Goal: Information Seeking & Learning: Understand process/instructions

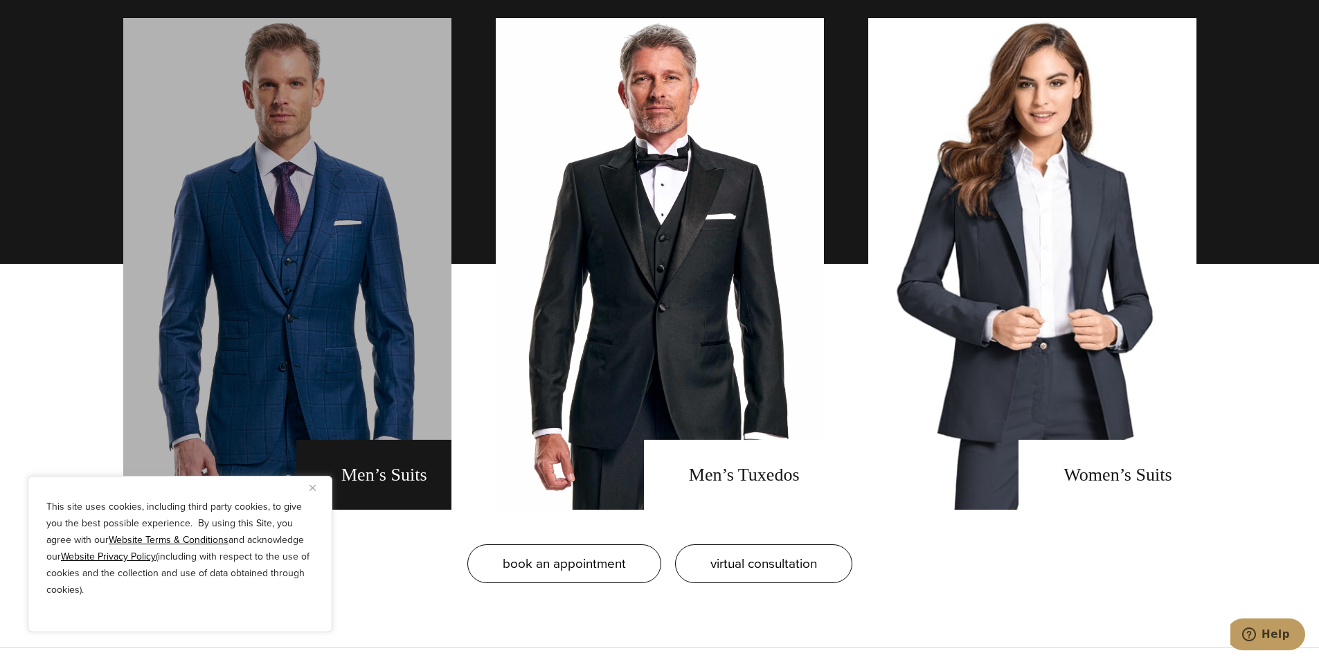
scroll to position [1108, 0]
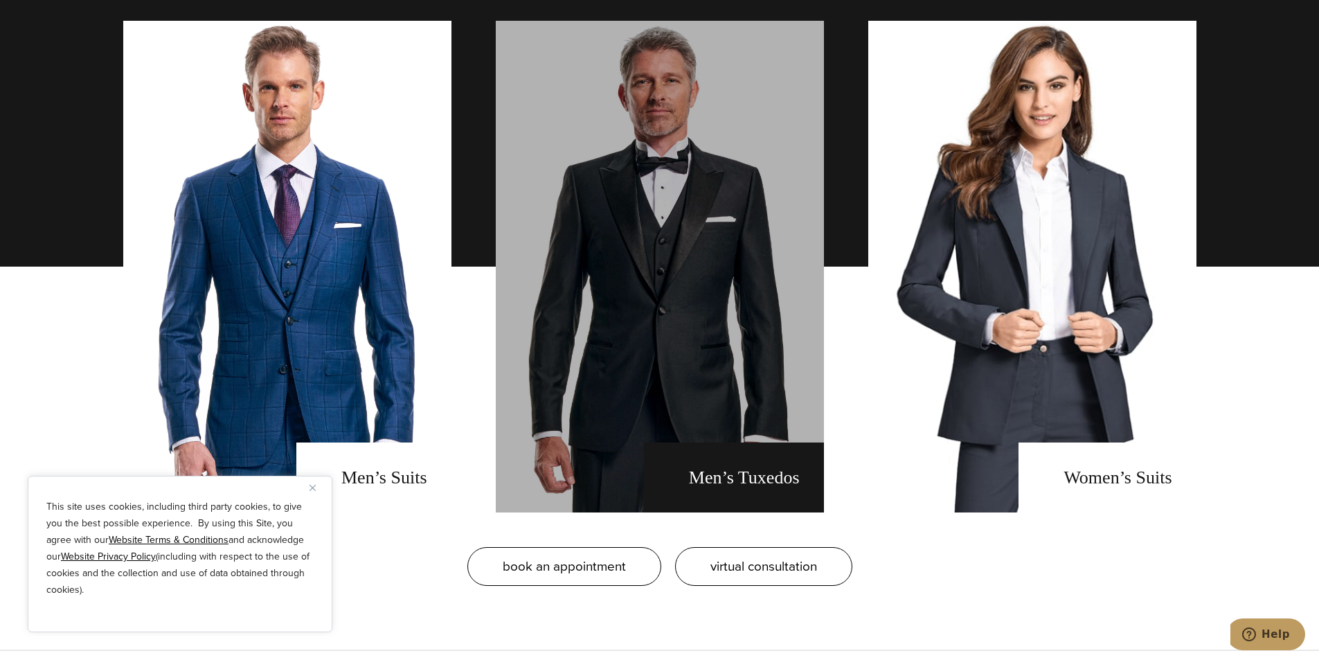
click at [644, 421] on link "men's tuxedos" at bounding box center [660, 267] width 328 height 492
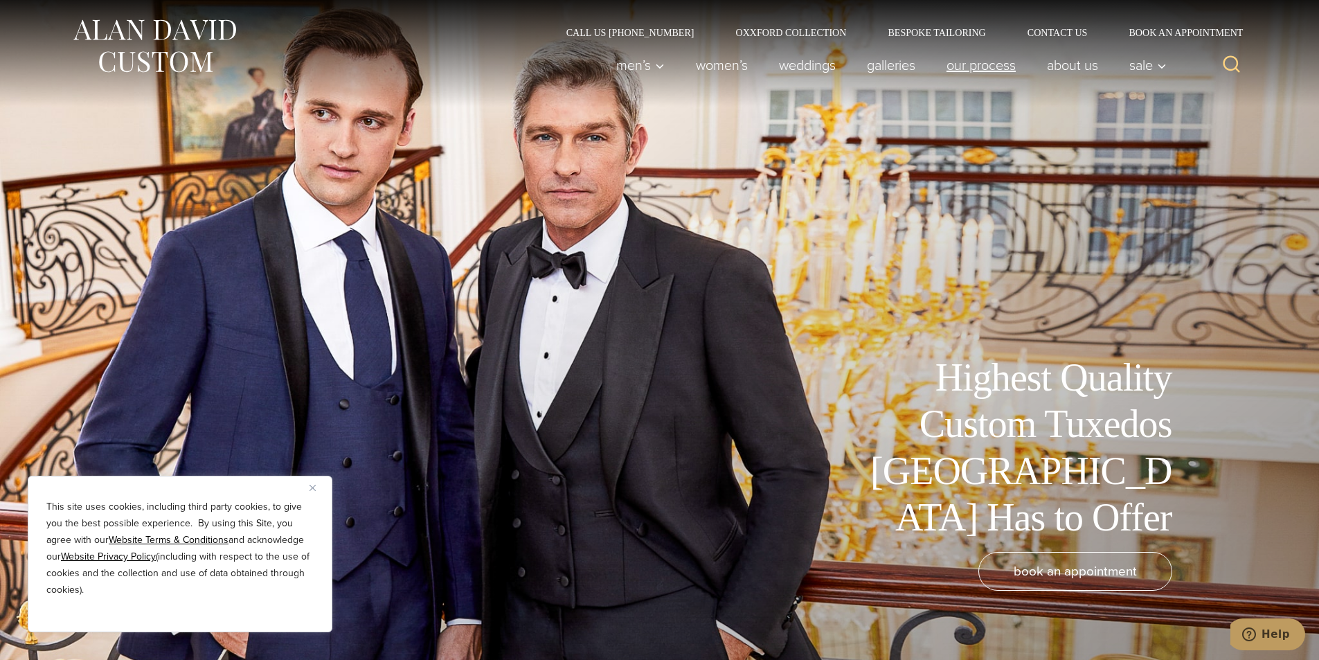
click at [990, 68] on link "Our Process" at bounding box center [981, 65] width 100 height 28
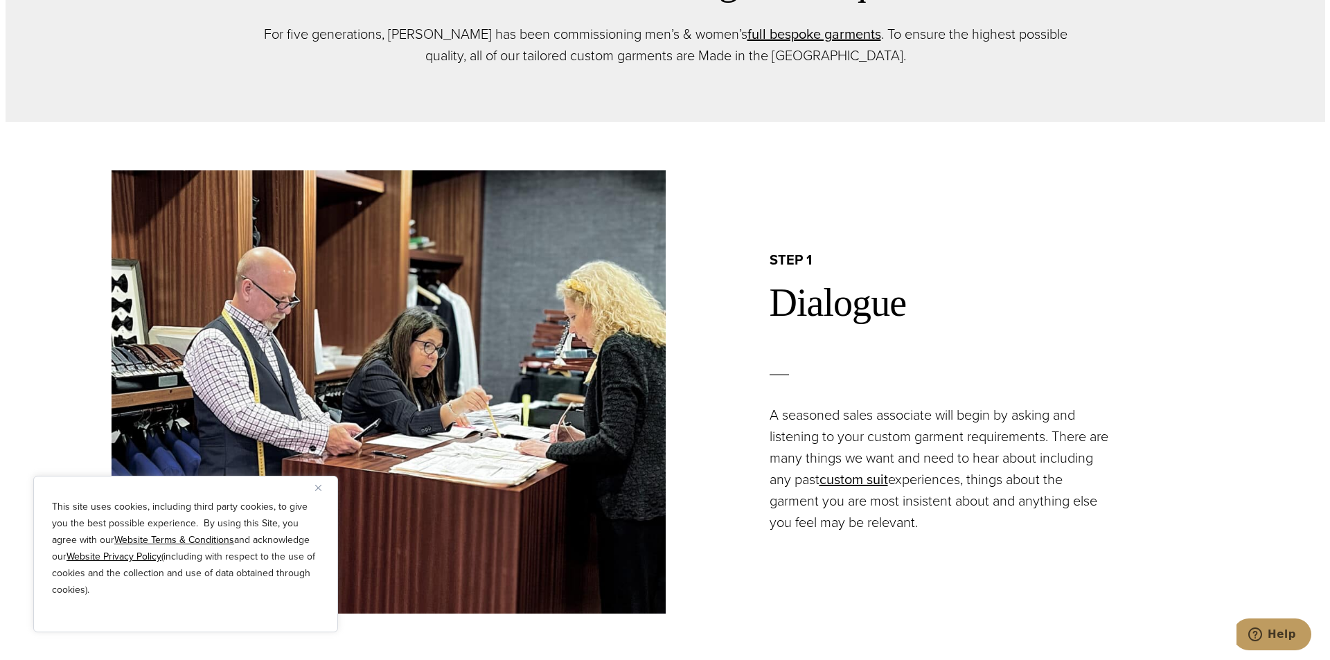
scroll to position [900, 0]
